Goal: Task Accomplishment & Management: Complete application form

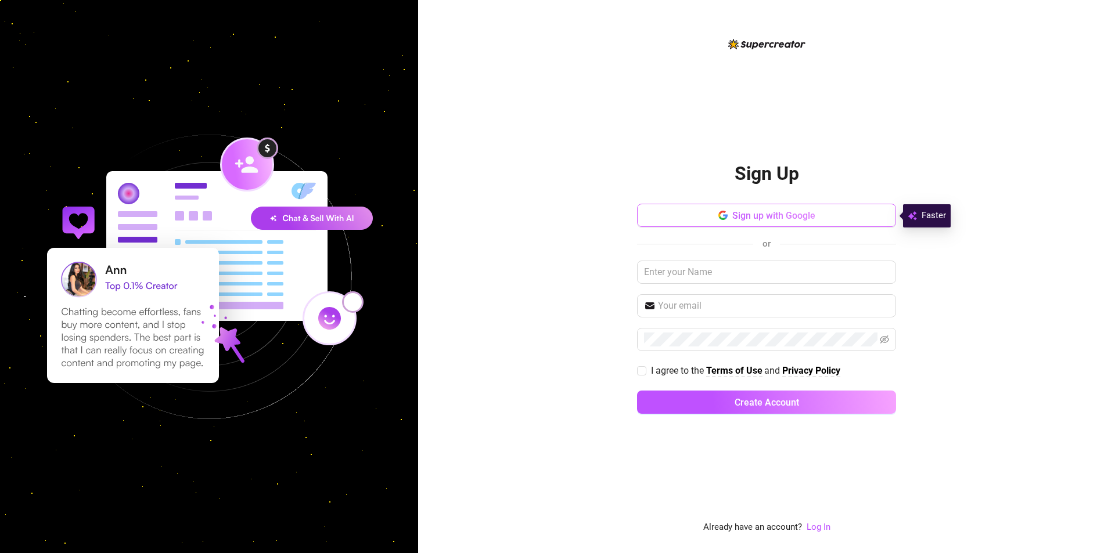
click at [836, 219] on button "Sign up with Google" at bounding box center [766, 215] width 259 height 23
click at [778, 217] on span "Sign up with Google" at bounding box center [773, 215] width 83 height 11
